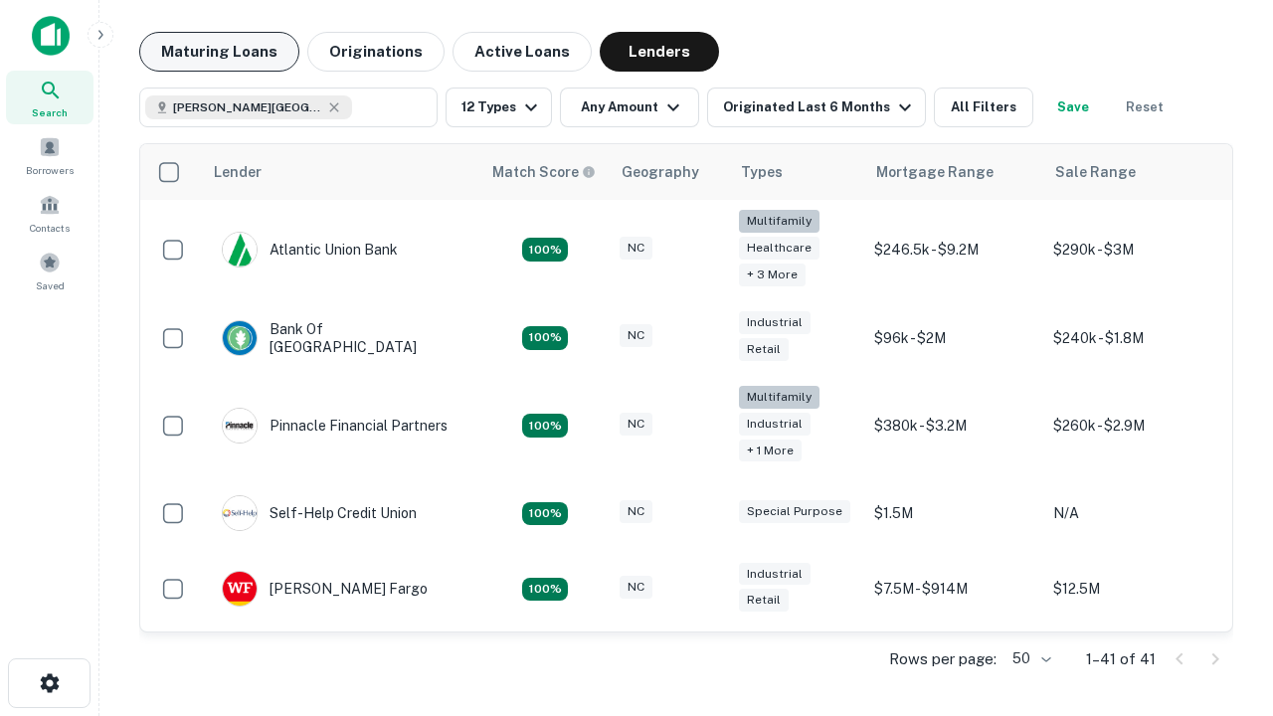
click at [219, 52] on button "Maturing Loans" at bounding box center [219, 52] width 160 height 40
